Goal: Navigation & Orientation: Find specific page/section

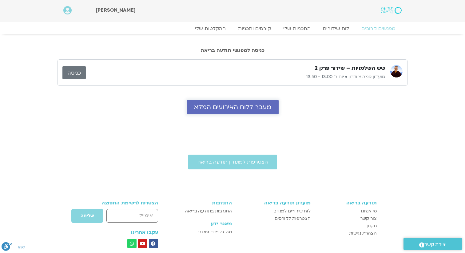
click at [233, 108] on span "מעבר ללוח האירועים המלא" at bounding box center [232, 107] width 77 height 7
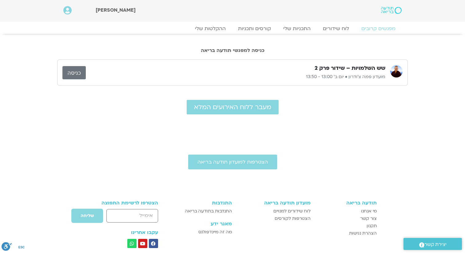
click at [75, 72] on link "כניסה" at bounding box center [73, 72] width 23 height 13
